Goal: Browse casually: Explore the website without a specific task or goal

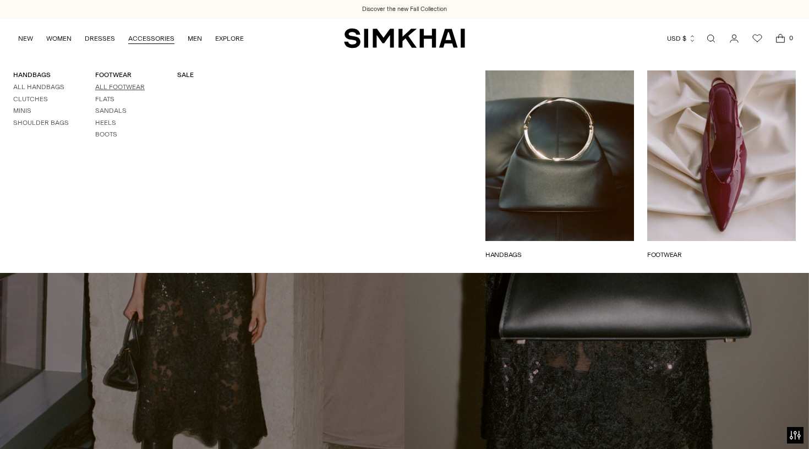
click at [133, 84] on link "All Footwear" at bounding box center [120, 87] width 50 height 8
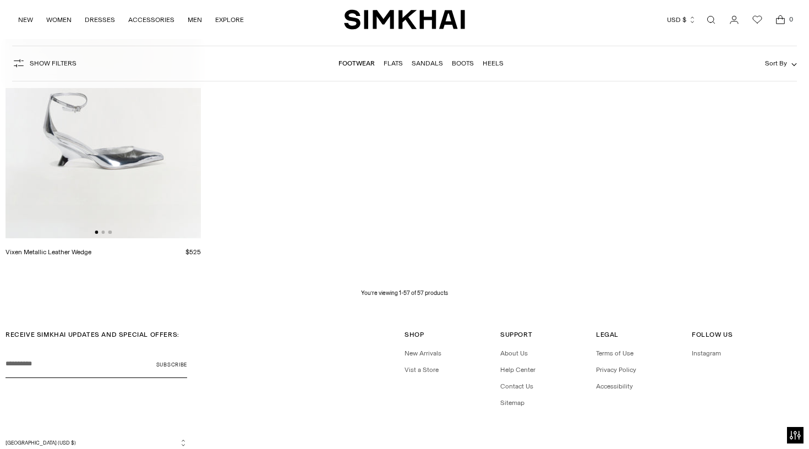
scroll to position [5123, 0]
click at [432, 367] on link "Vist a Store" at bounding box center [421, 369] width 34 height 8
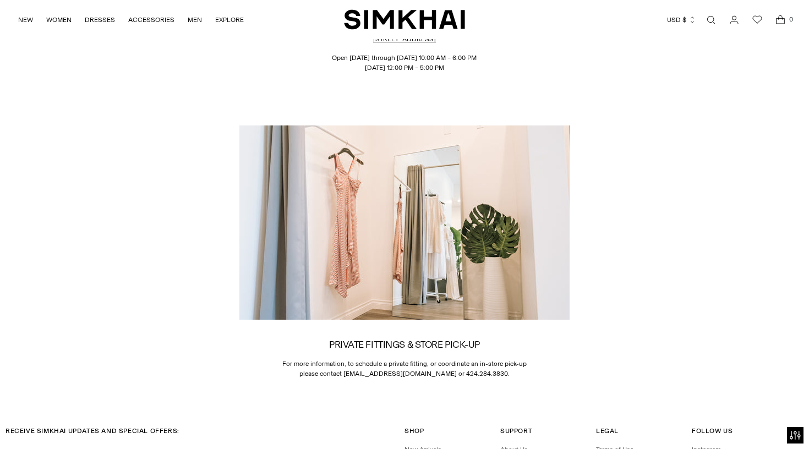
scroll to position [1525, 0]
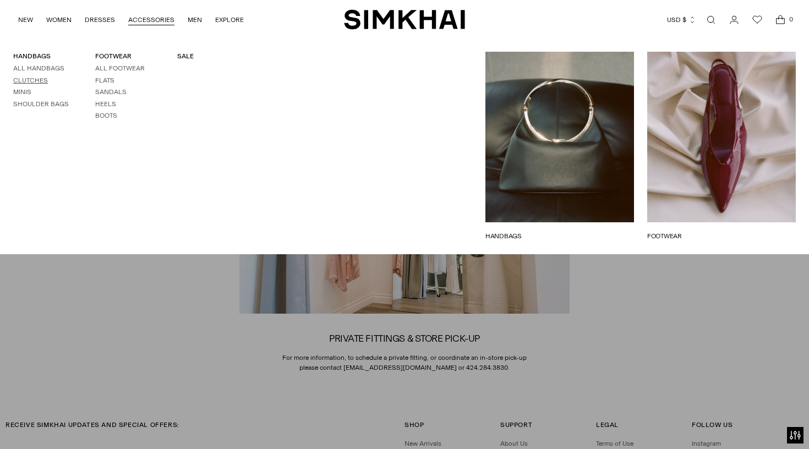
click at [43, 78] on link "Clutches" at bounding box center [30, 80] width 35 height 8
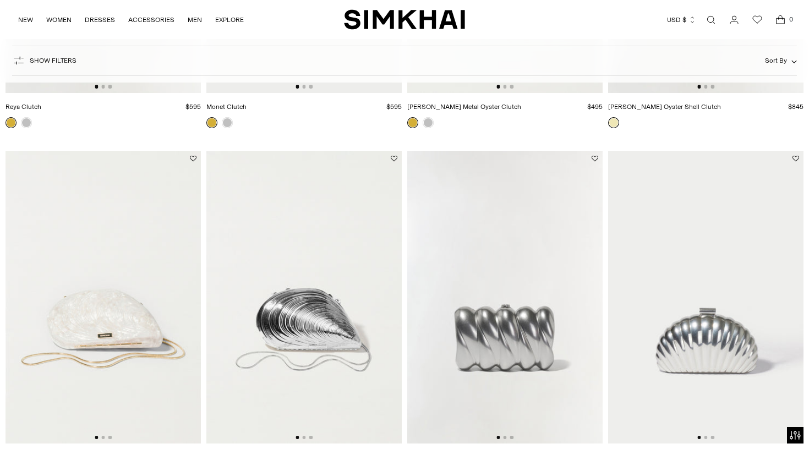
scroll to position [680, 0]
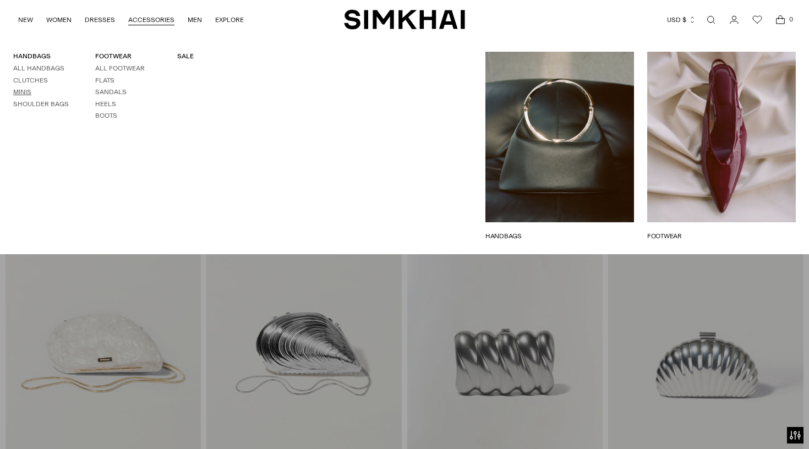
click at [25, 89] on link "Minis" at bounding box center [22, 92] width 18 height 8
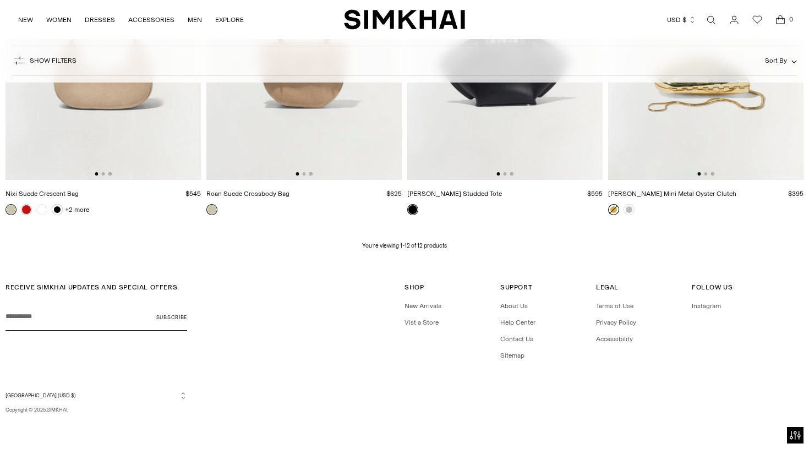
scroll to position [967, 0]
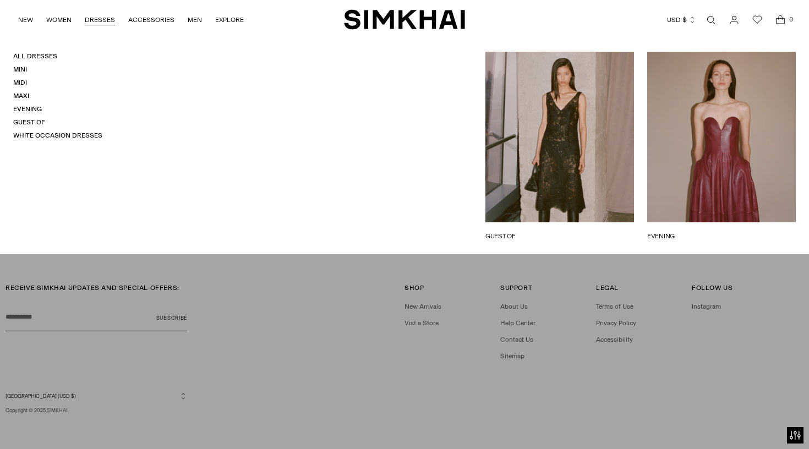
click at [81, 131] on h4 "White Occasion Dresses" at bounding box center [57, 135] width 89 height 9
click at [82, 133] on link "White Occasion Dresses" at bounding box center [57, 135] width 89 height 8
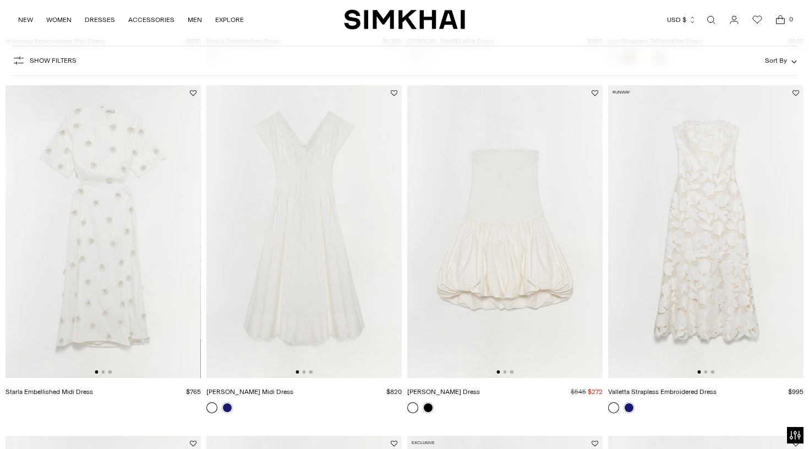
scroll to position [770, 0]
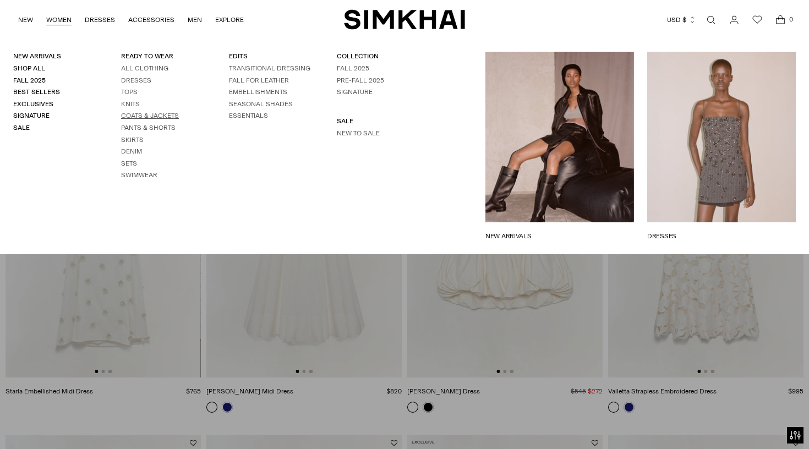
click at [151, 112] on link "Coats & Jackets" at bounding box center [150, 116] width 58 height 8
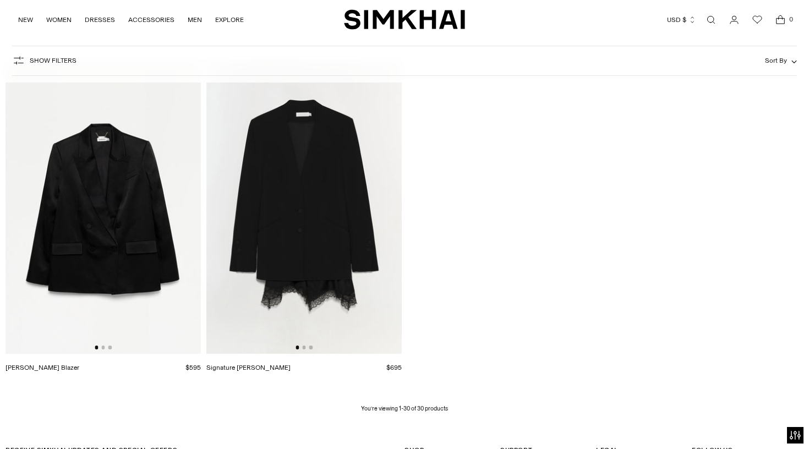
scroll to position [2538, 0]
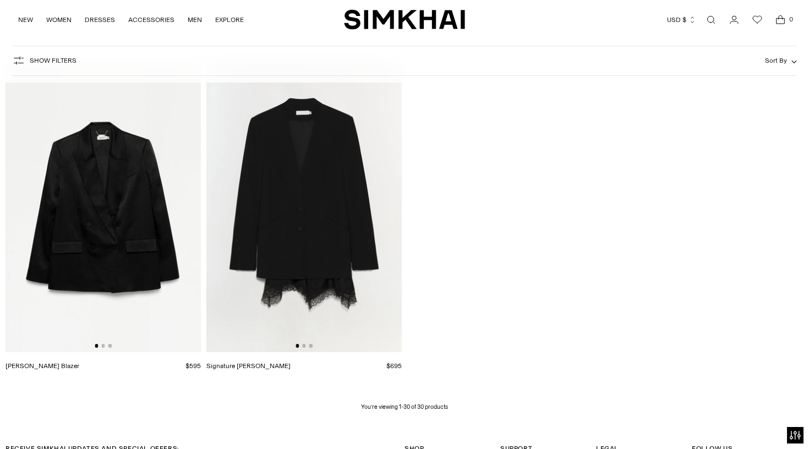
click at [283, 203] on img at bounding box center [303, 205] width 195 height 293
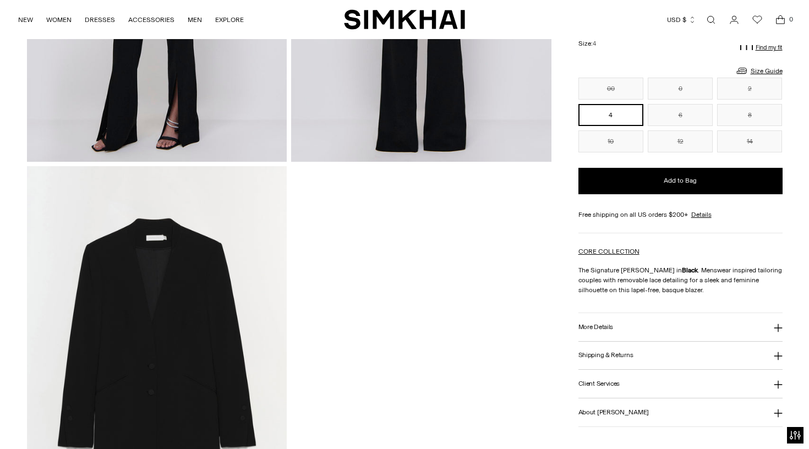
scroll to position [704, 0]
